Goal: Transaction & Acquisition: Download file/media

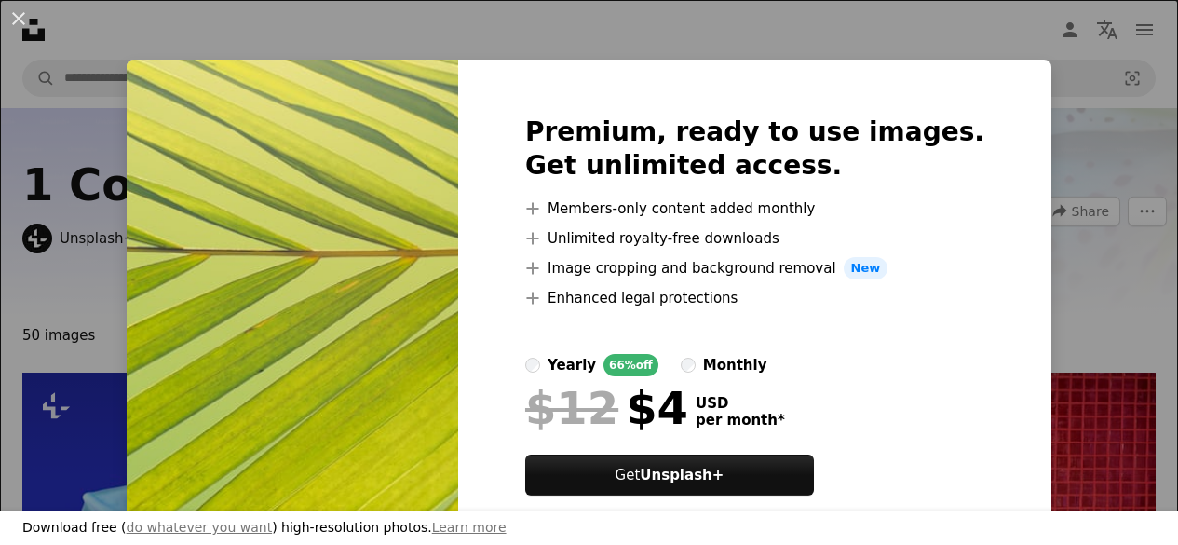
scroll to position [291, 0]
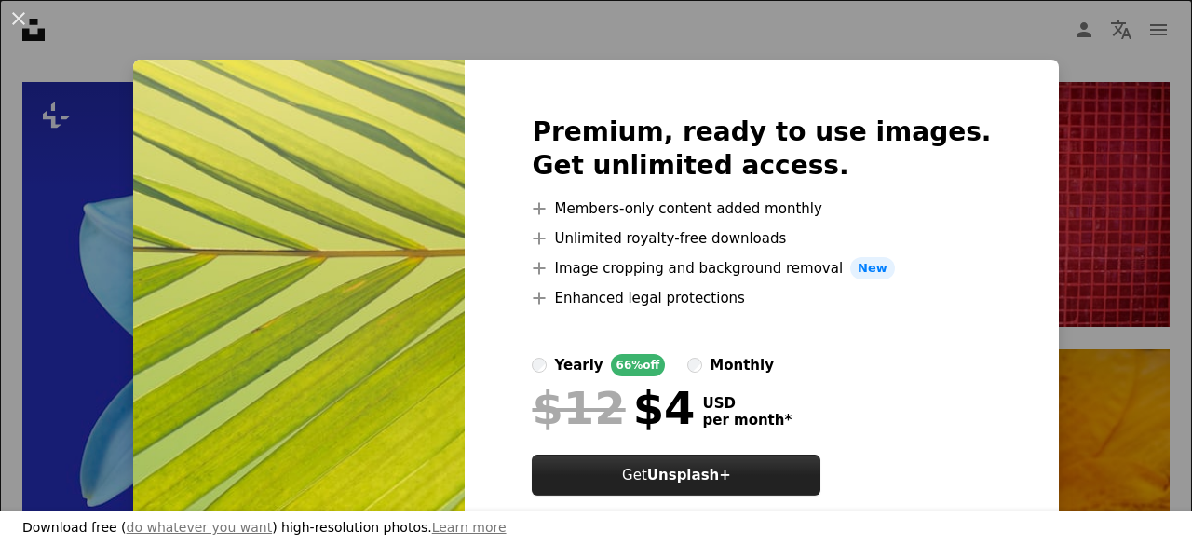
click at [731, 474] on strong "Unsplash+" at bounding box center [689, 475] width 84 height 17
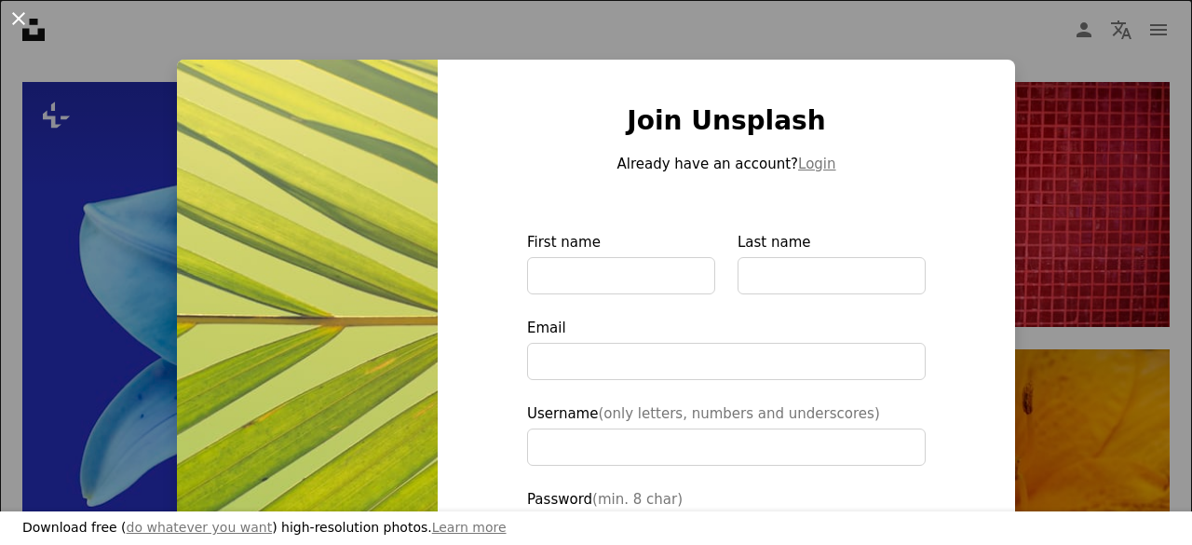
click at [7, 7] on button "An X shape" at bounding box center [18, 18] width 22 height 22
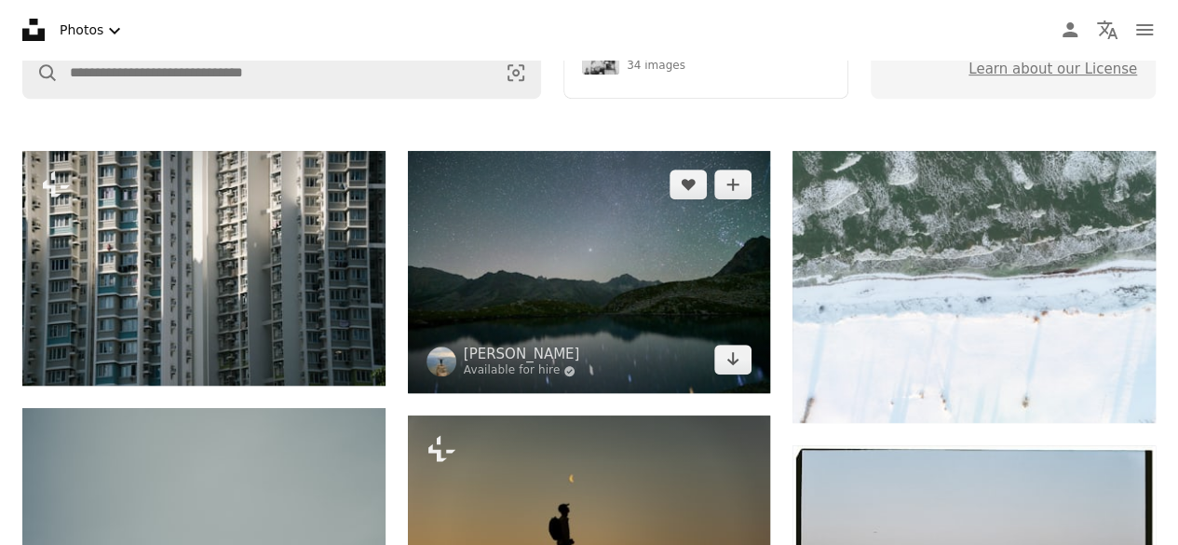
scroll to position [396, 0]
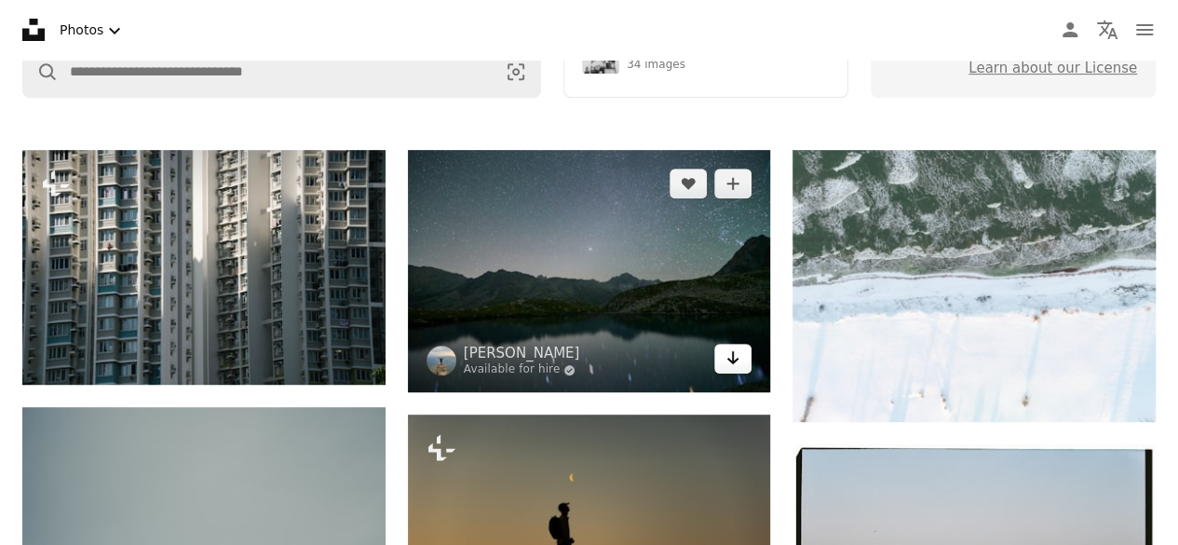
click at [725, 357] on link "Arrow pointing down" at bounding box center [732, 359] width 37 height 30
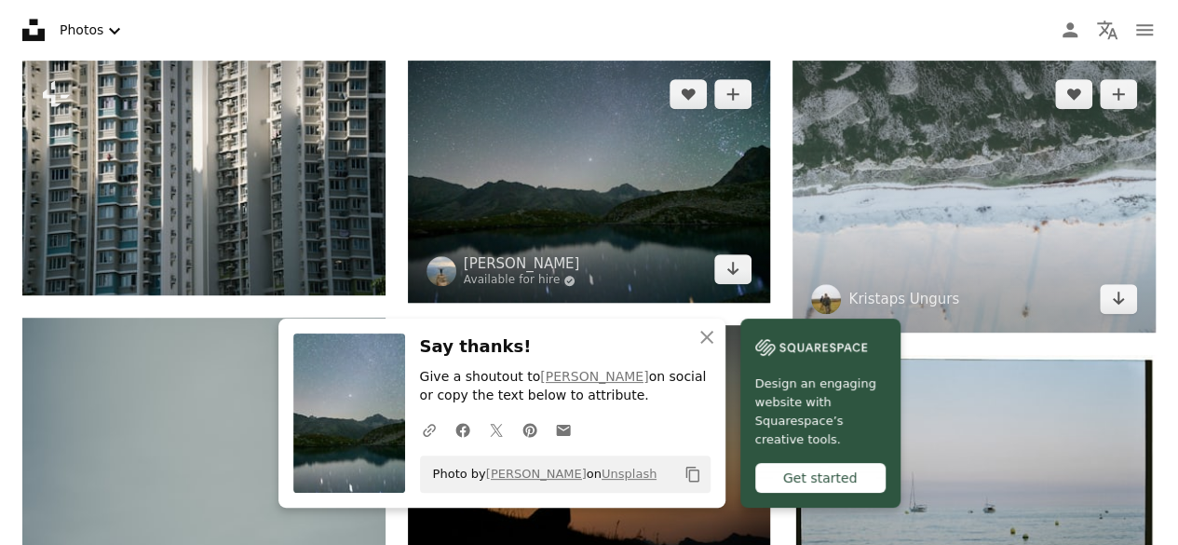
scroll to position [487, 0]
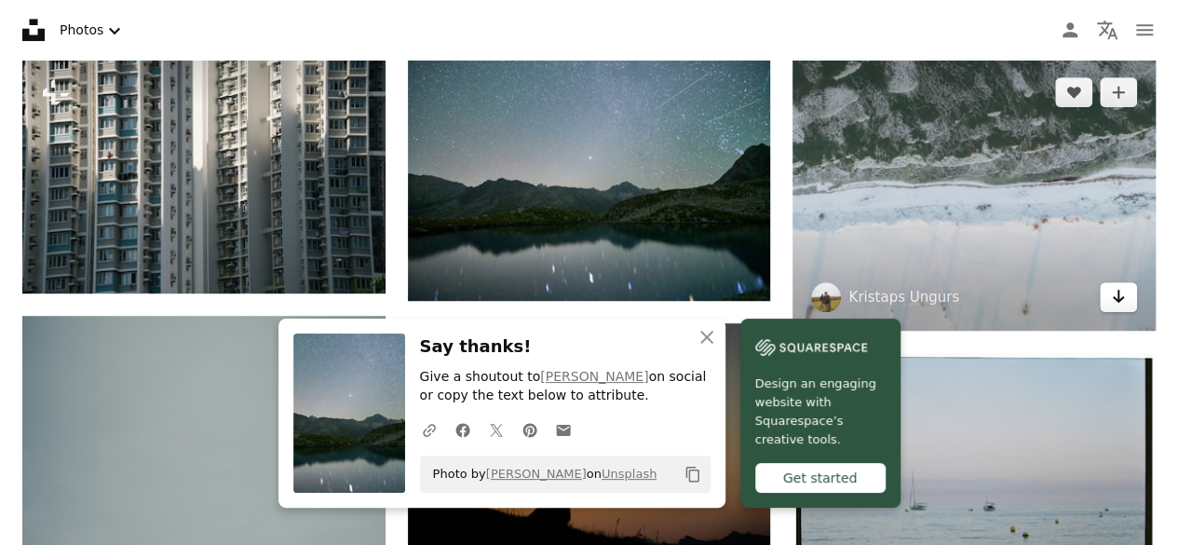
click at [1123, 303] on icon "Arrow pointing down" at bounding box center [1118, 296] width 15 height 22
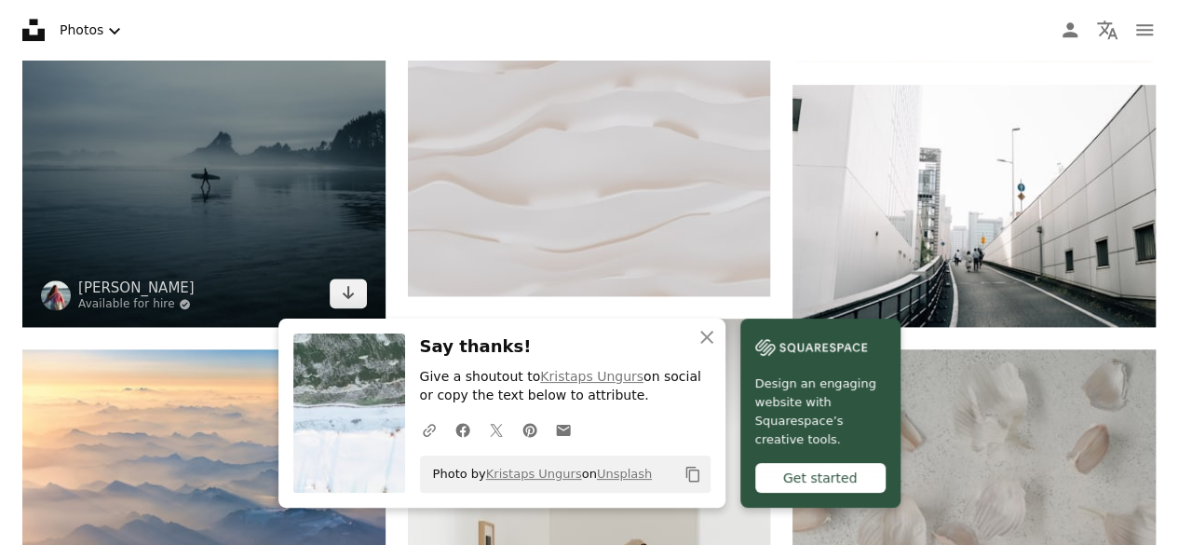
scroll to position [1023, 0]
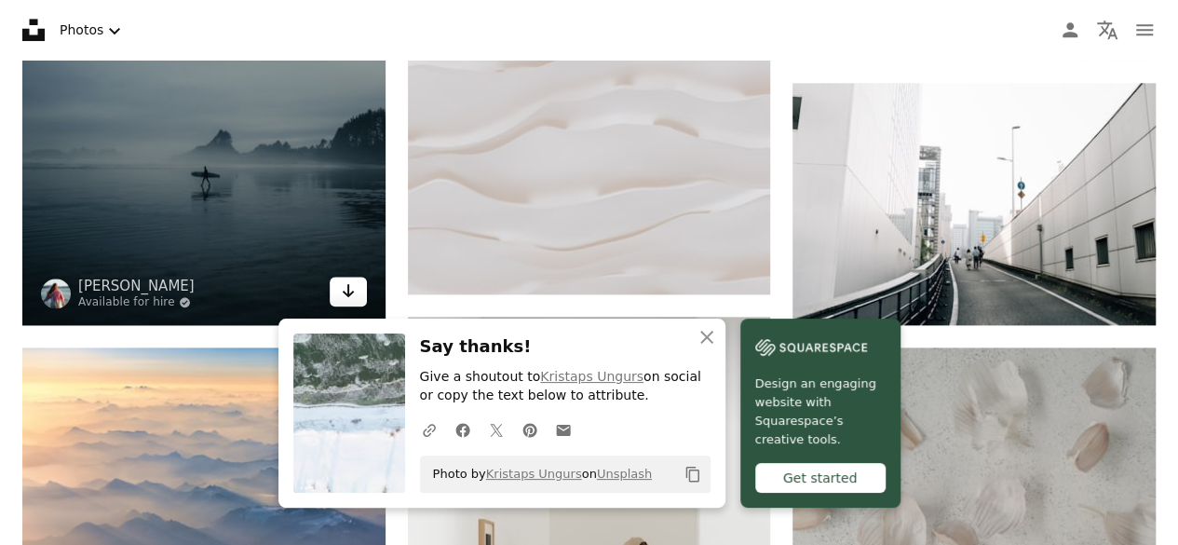
click at [358, 295] on link "Arrow pointing down" at bounding box center [348, 292] width 37 height 30
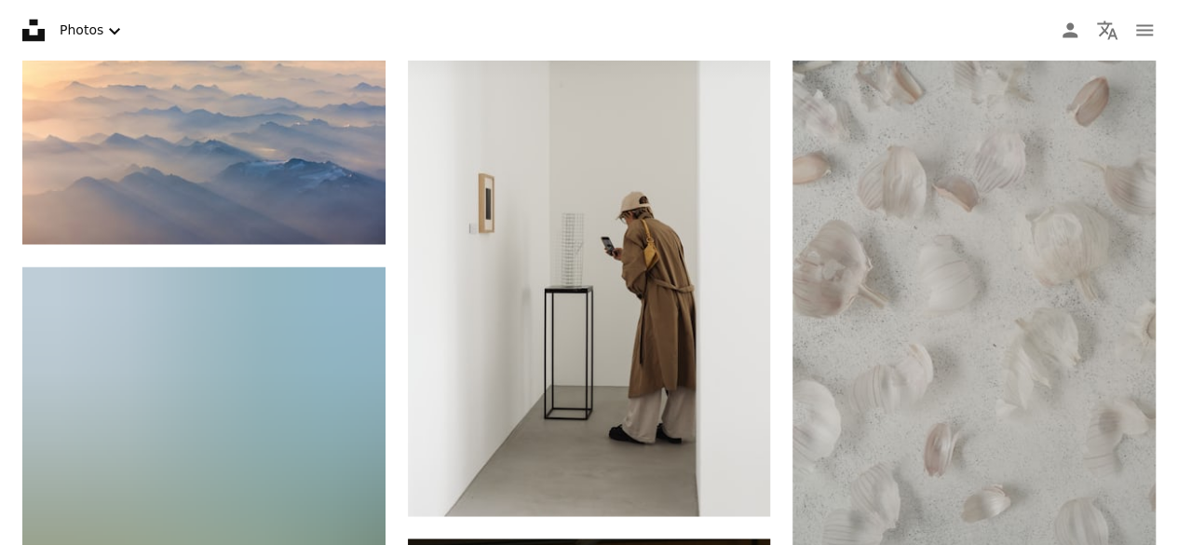
scroll to position [1367, 0]
